Goal: Information Seeking & Learning: Learn about a topic

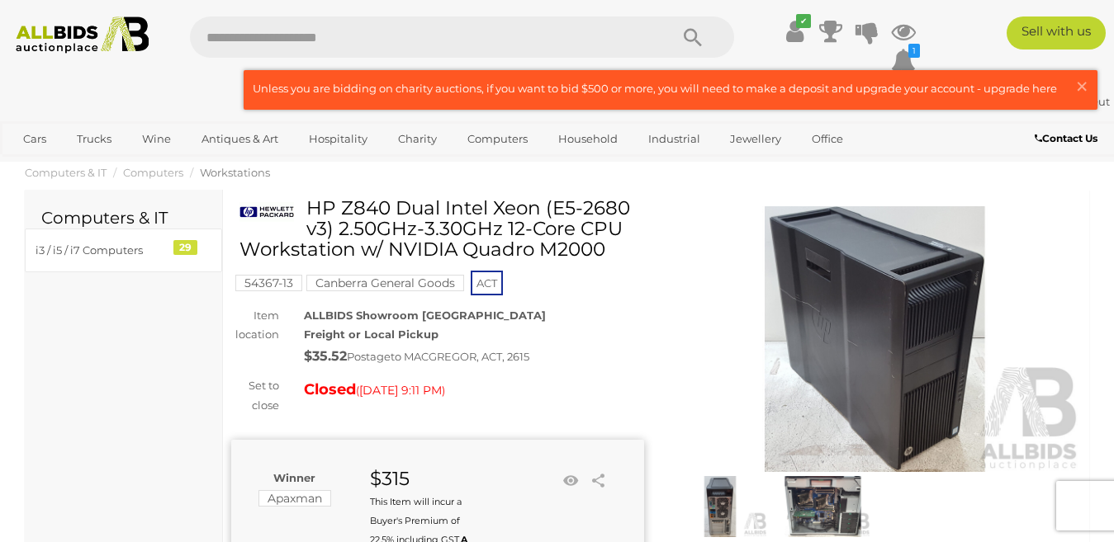
click at [120, 35] on img at bounding box center [82, 35] width 149 height 37
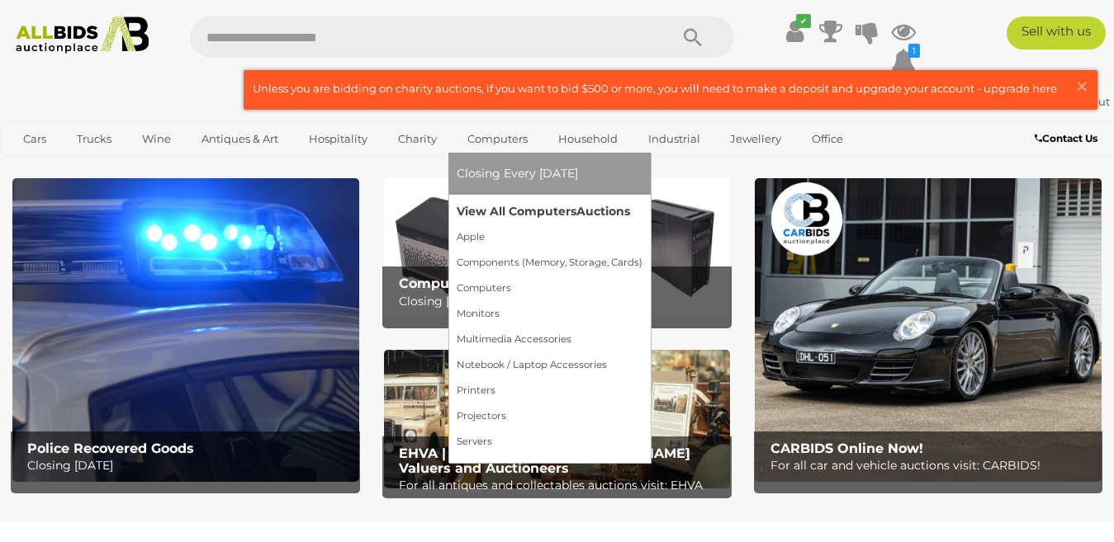
click at [517, 209] on link "View All Computers Auctions" at bounding box center [550, 212] width 186 height 26
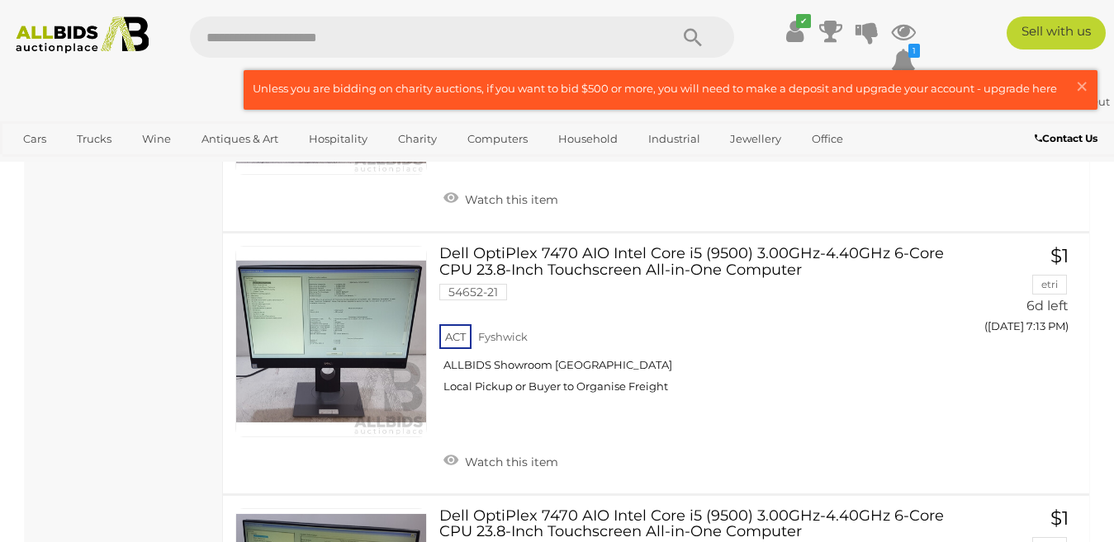
scroll to position [2795, 0]
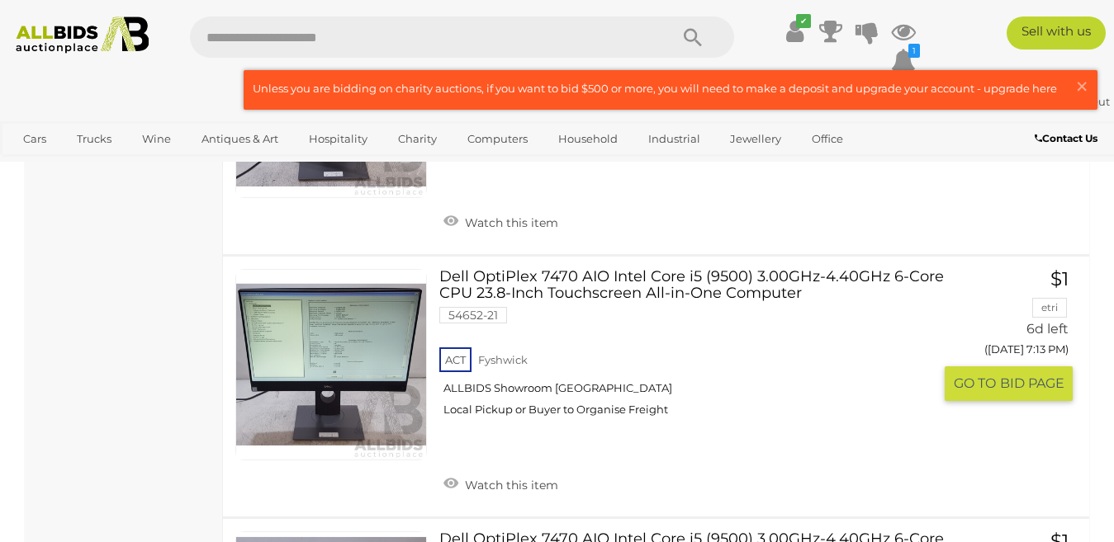
click at [634, 279] on link "Dell OptiPlex 7470 AIO Intel Core i5 (9500) 3.00GHz-4.40GHz 6-Core CPU 23.8-Inc…" at bounding box center [692, 349] width 480 height 161
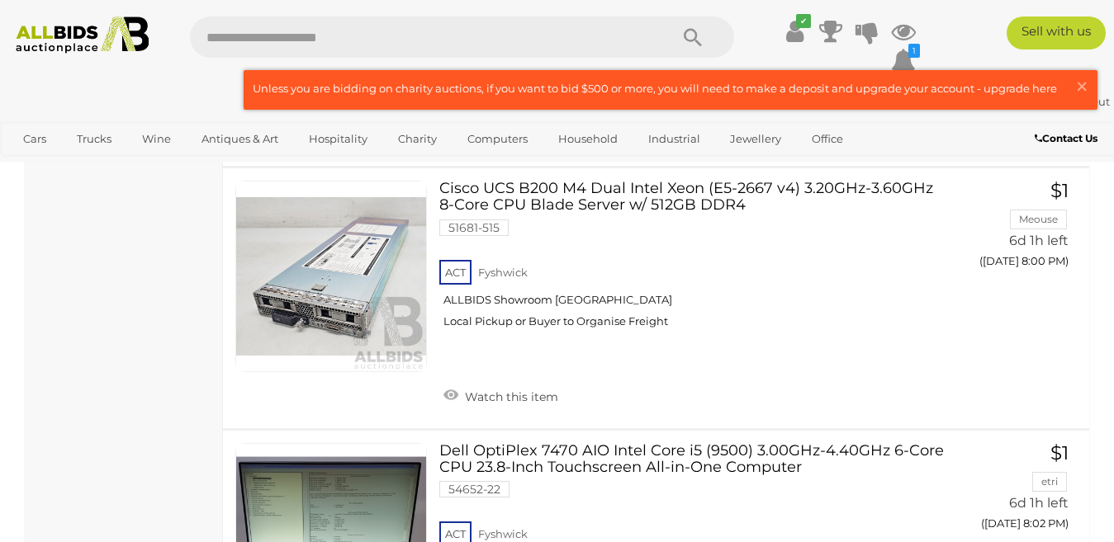
scroll to position [9304, 0]
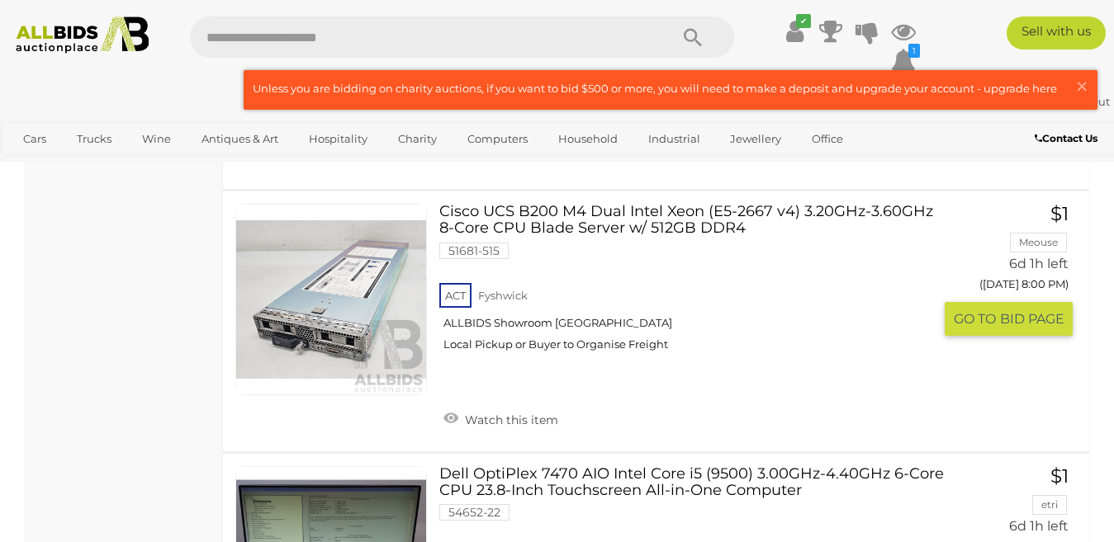
click at [689, 221] on link "Cisco UCS B200 M4 Dual Intel Xeon (E5-2667 v4) 3.20GHz-3.60GHz 8-Core CPU Blade…" at bounding box center [692, 284] width 480 height 161
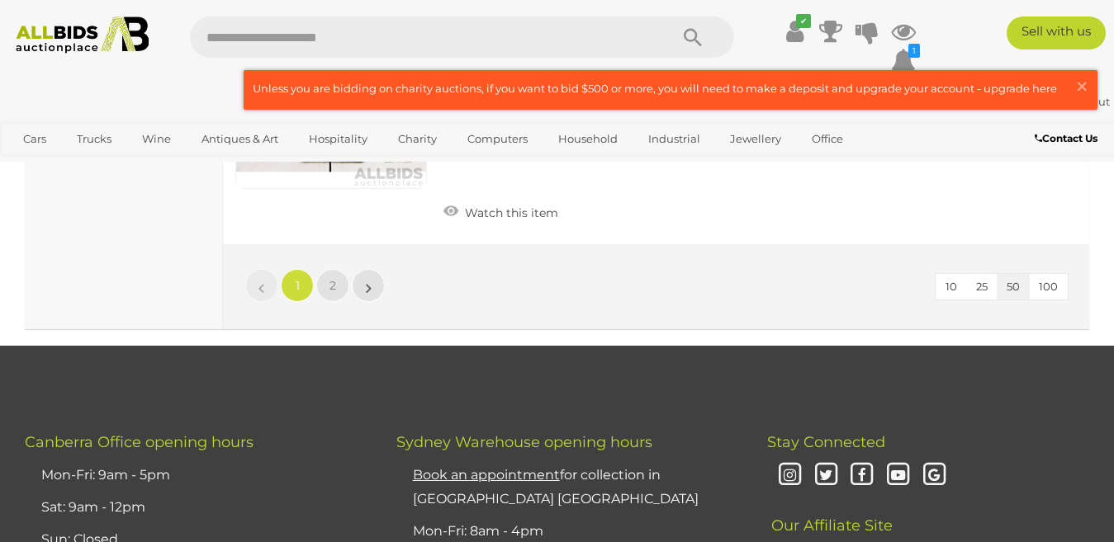
scroll to position [13141, 0]
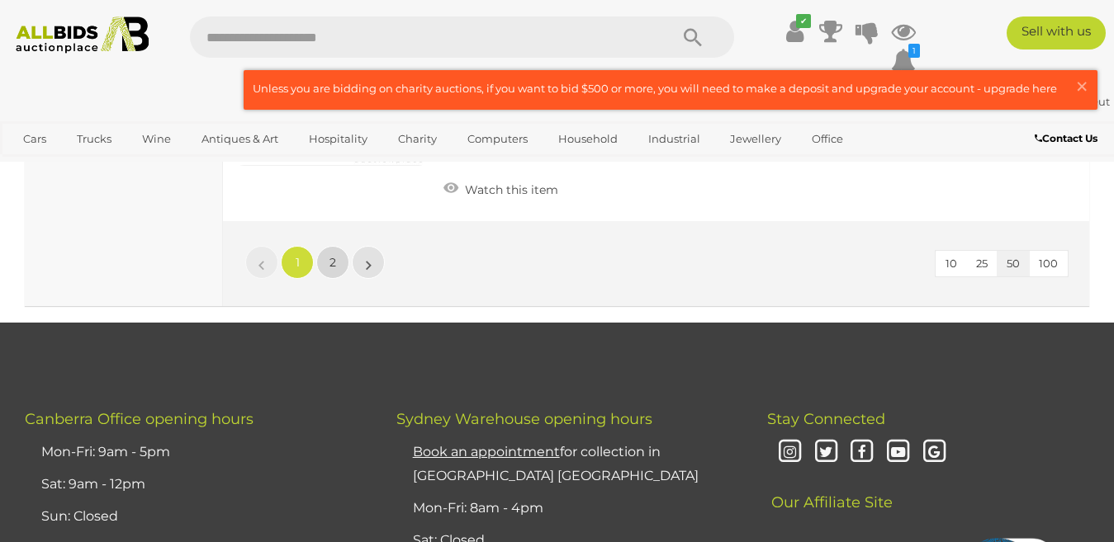
click at [336, 254] on link "2" at bounding box center [332, 262] width 33 height 33
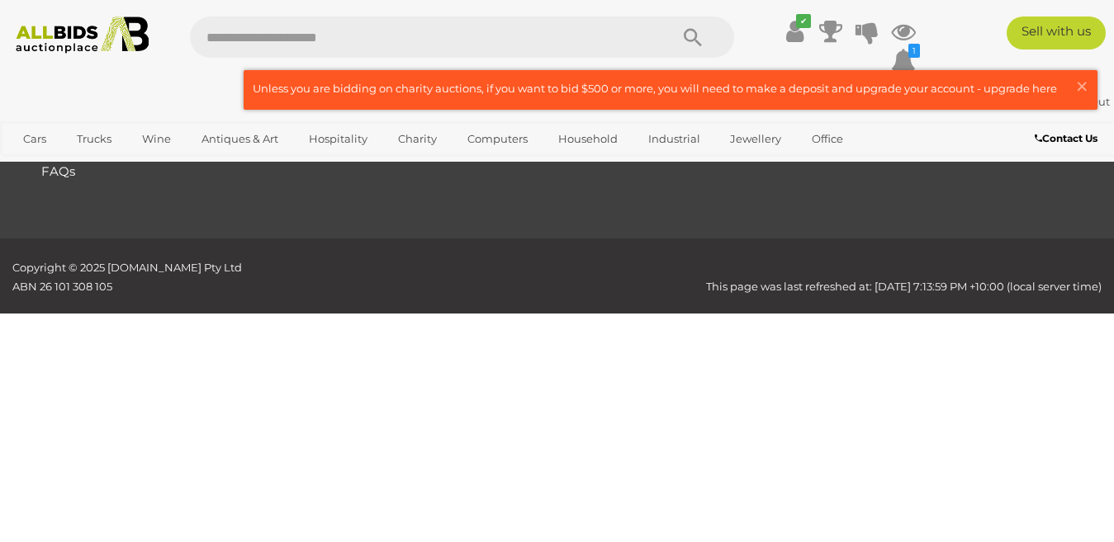
scroll to position [277, 0]
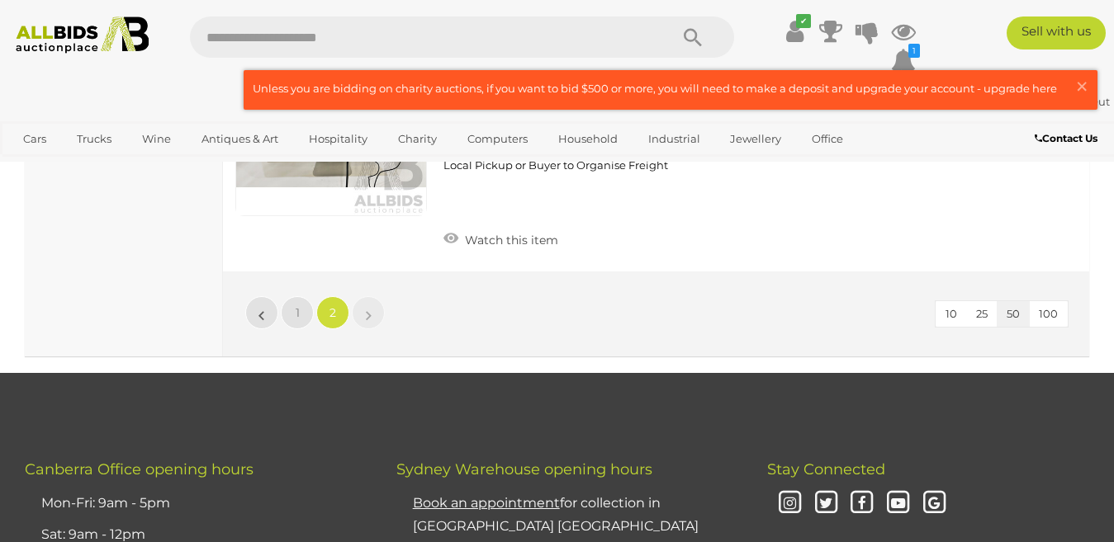
scroll to position [6939, 0]
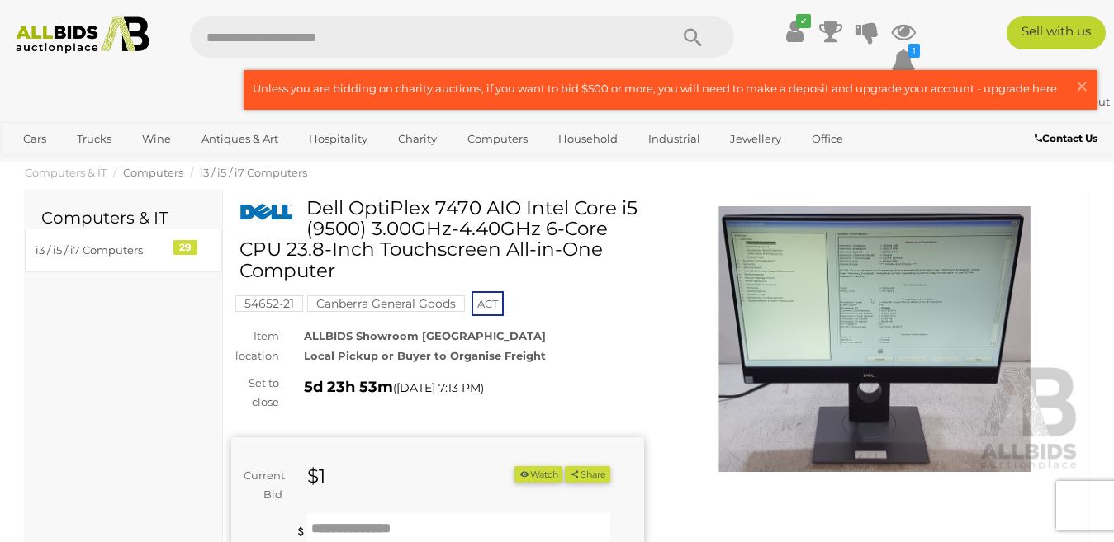
click at [131, 176] on span "Computers" at bounding box center [153, 172] width 60 height 13
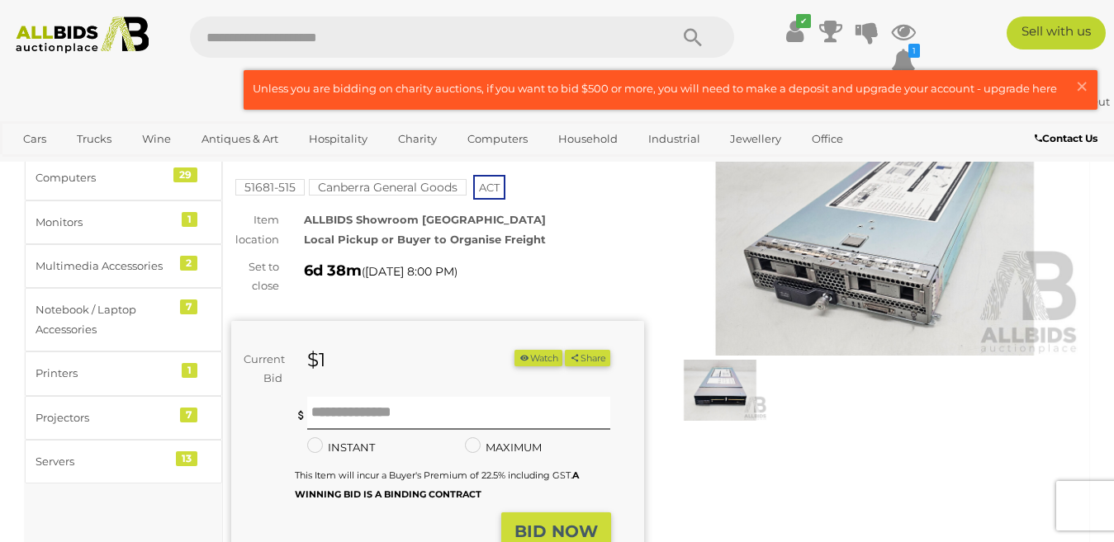
scroll to position [72, 0]
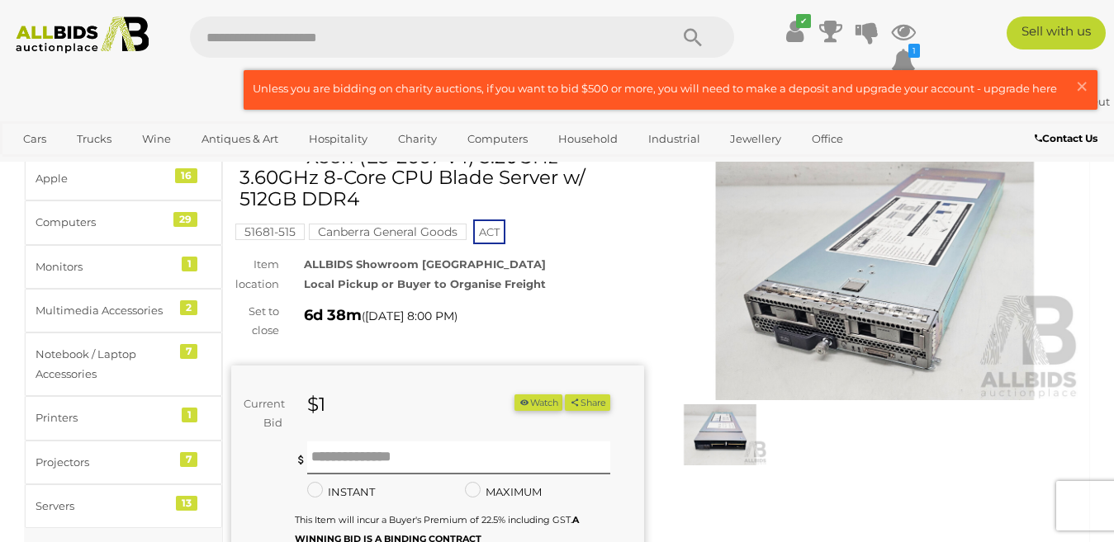
click at [695, 437] on img at bounding box center [720, 435] width 95 height 61
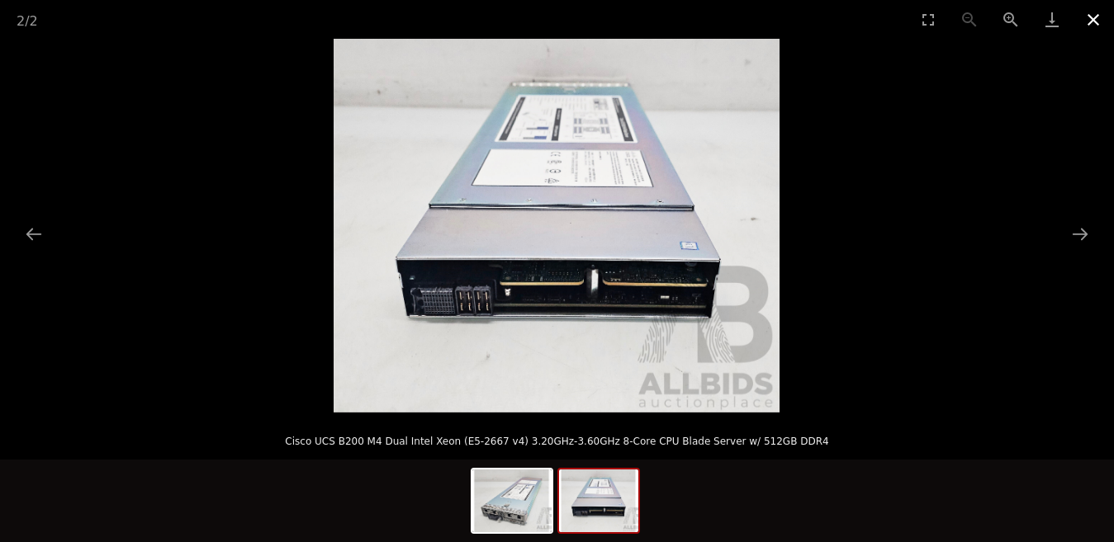
click at [1092, 19] on button "Close gallery" at bounding box center [1092, 19] width 41 height 39
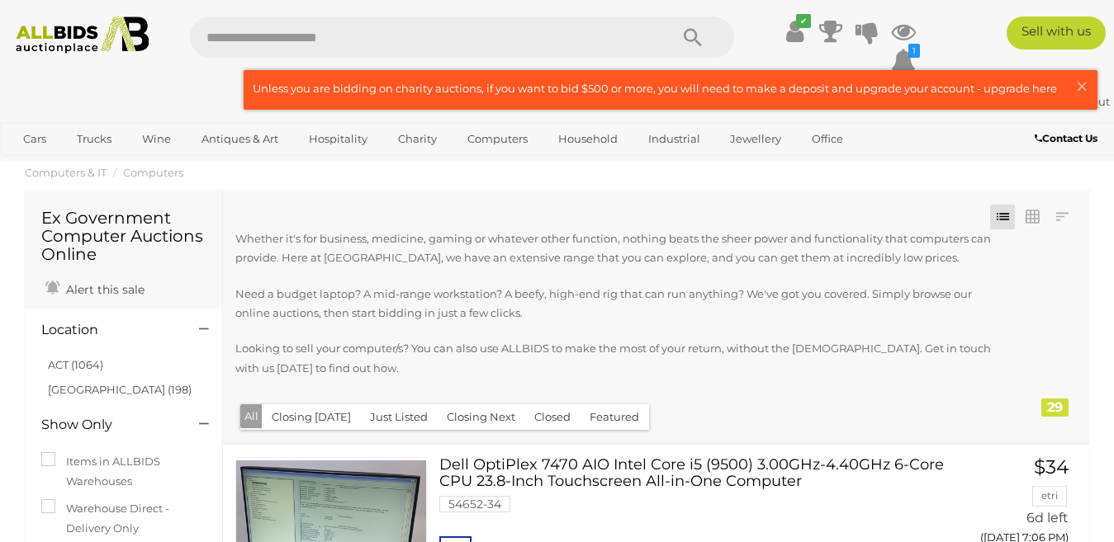
scroll to position [186, 0]
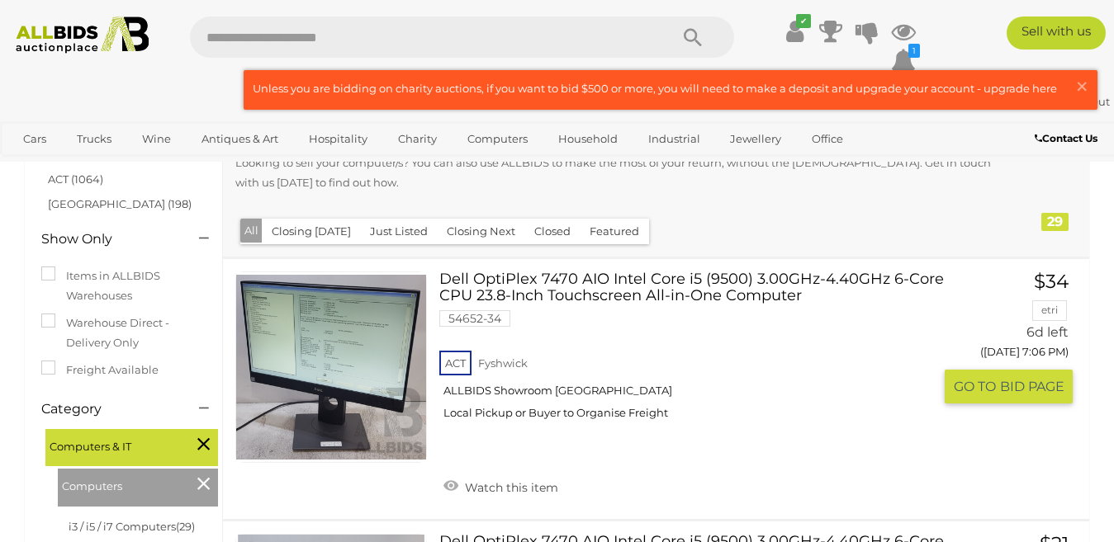
click at [654, 289] on link "Dell OptiPlex 7470 AIO Intel Core i5 (9500) 3.00GHz-4.40GHz 6-Core CPU 23.8-Inc…" at bounding box center [692, 352] width 480 height 161
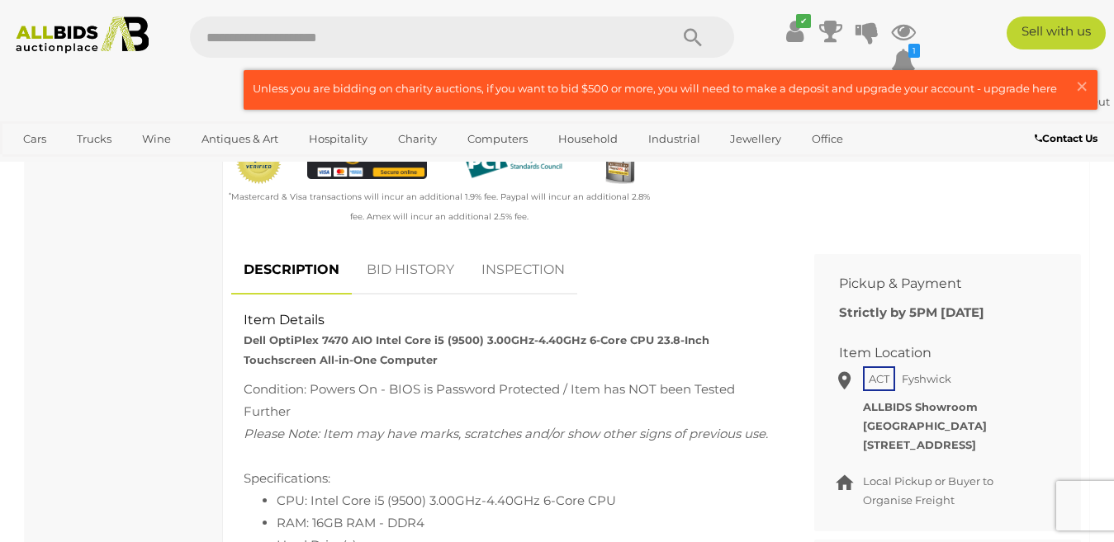
scroll to position [587, 0]
